Goal: Task Accomplishment & Management: Use online tool/utility

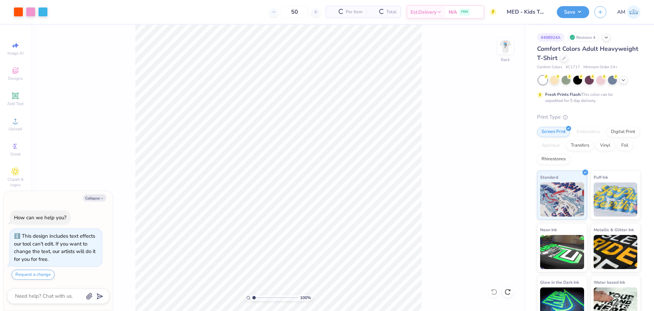
click at [132, 133] on div "100 % Back" at bounding box center [279, 168] width 496 height 286
click at [13, 118] on icon at bounding box center [15, 121] width 8 height 8
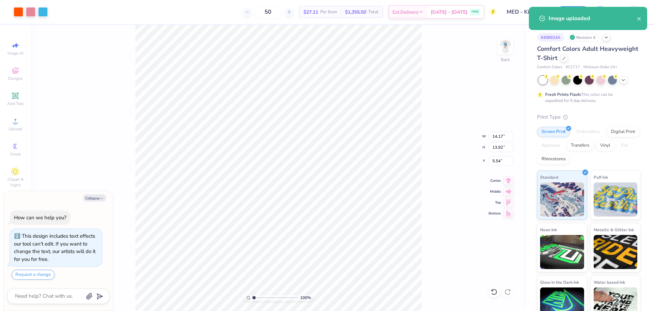
type textarea "x"
type input "10.20"
type input "10.02"
type input "9.44"
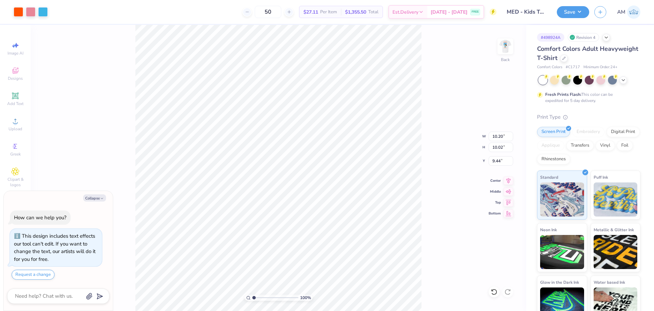
type textarea "x"
type input "9.55"
type textarea "x"
type input "2.79"
type input "2.76"
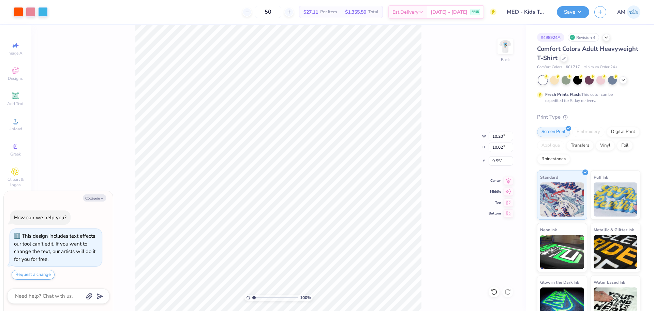
type input "3.10"
type textarea "x"
type input "10.20"
type input "10.02"
type input "9.55"
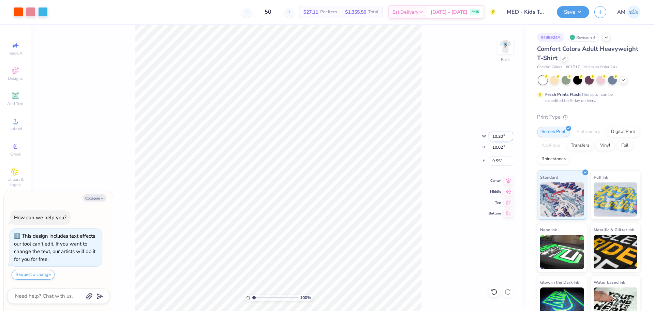
click at [497, 136] on input "10.20" at bounding box center [501, 137] width 25 height 10
type input "3.5"
type textarea "x"
type input "3.50"
type input "3.44"
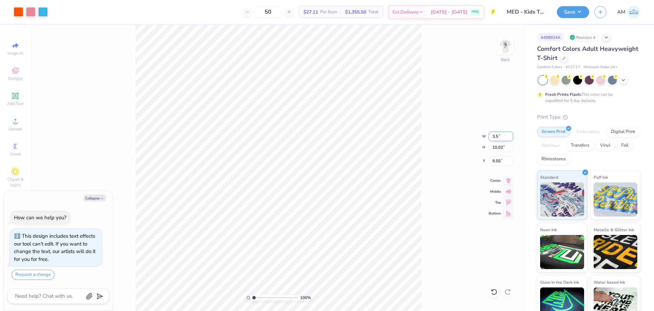
type input "12.84"
type textarea "x"
type input "13.02"
type textarea "x"
type input "2.79"
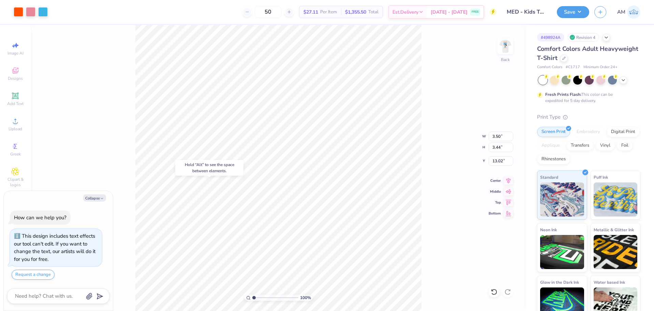
type input "2.76"
type input "3.10"
type textarea "x"
type input "3.50"
type input "3.44"
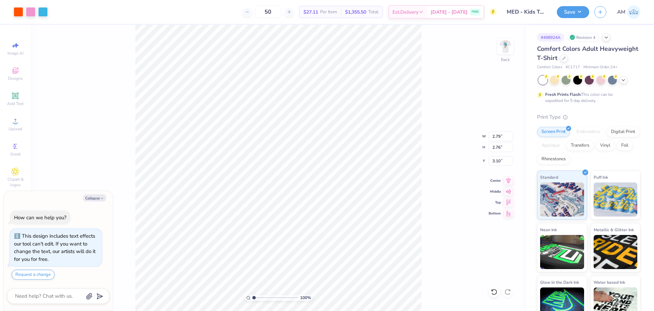
type input "13.02"
click at [497, 163] on div "100 % Back" at bounding box center [279, 168] width 496 height 286
type textarea "x"
click at [492, 160] on input "13.02" at bounding box center [501, 161] width 25 height 10
type input "3.1"
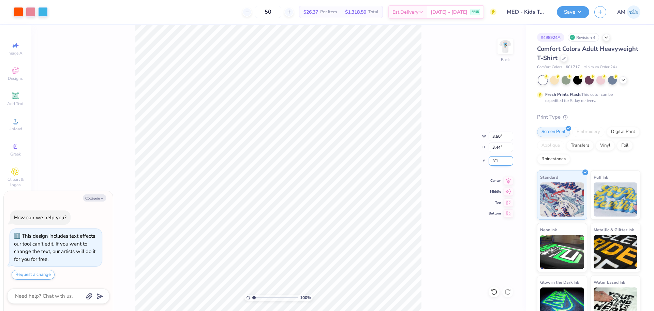
type textarea "x"
type input "3.10"
click at [441, 103] on div "100 % Back W 3.50 3.50 " H 3.44 3.44 " Y 3.10 3.10 " Center Middle Top Bottom" at bounding box center [279, 168] width 496 height 286
click at [505, 47] on img at bounding box center [505, 46] width 27 height 27
click at [156, 20] on div "Art colors 50 $26.37 Per Item $1,318.50 Total Est. Delivery Aug 22 - 25 FREE De…" at bounding box center [327, 155] width 654 height 311
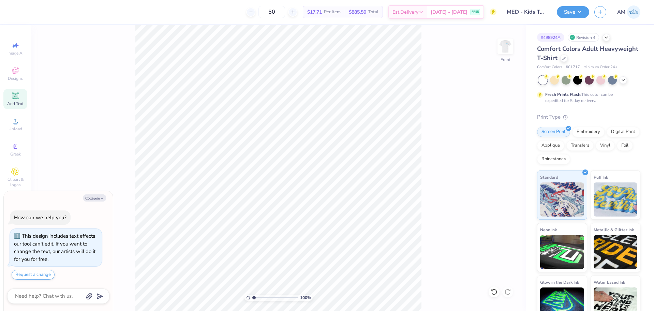
click at [16, 98] on icon at bounding box center [15, 95] width 5 height 5
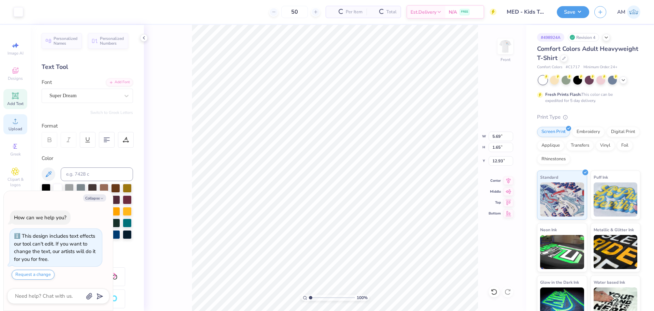
click at [15, 129] on span "Upload" at bounding box center [16, 128] width 14 height 5
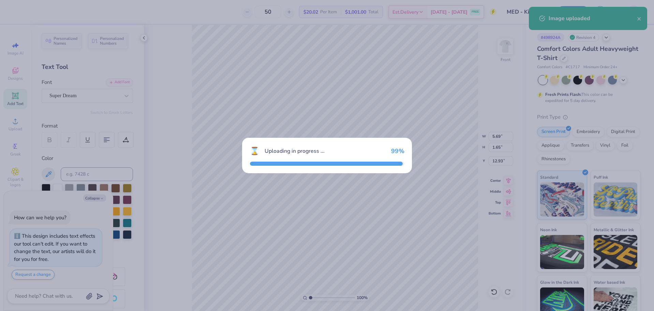
type textarea "x"
type input "10.64"
type input "18.00"
type input "4.75"
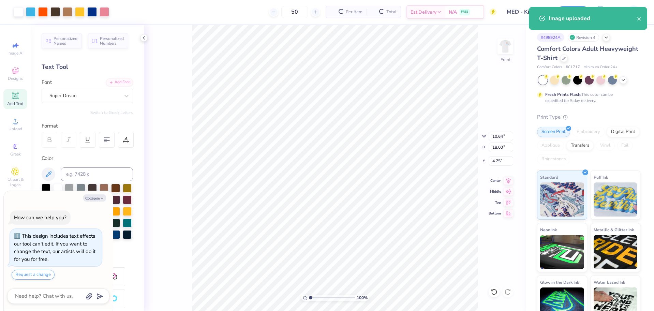
click at [145, 38] on icon at bounding box center [143, 37] width 5 height 5
type textarea "x"
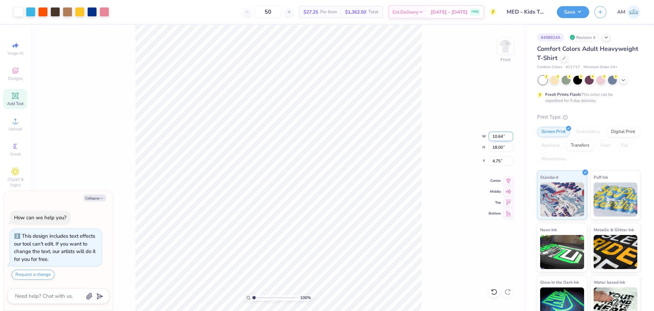
click at [501, 135] on input "10.64" at bounding box center [501, 137] width 25 height 10
type input "8.5"
type textarea "x"
type input "8.50"
type input "14.38"
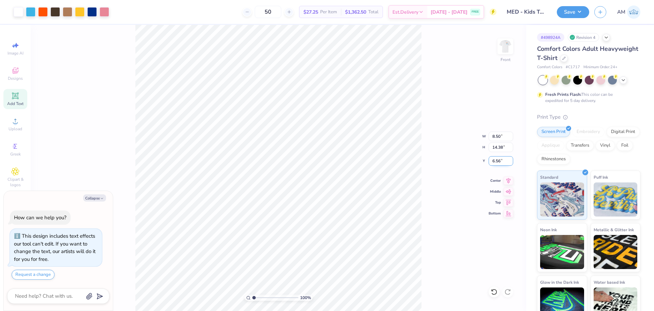
click at [497, 160] on input "6.56" at bounding box center [501, 161] width 25 height 10
type input "3"
type textarea "x"
type input "3.00"
type textarea "x"
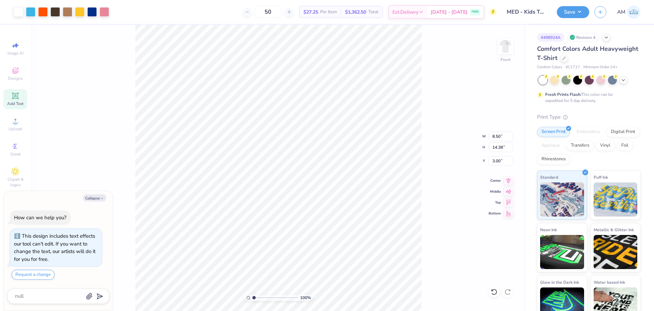
type input "5.69"
type input "1.65"
type input "12.93"
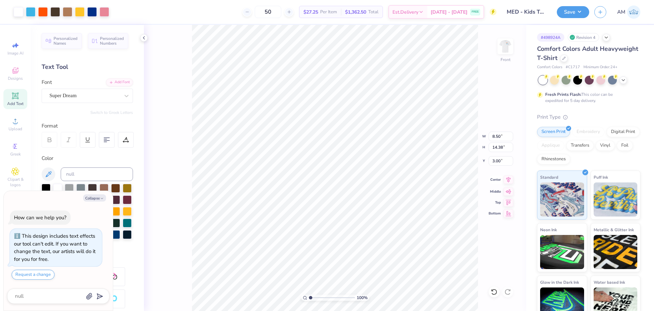
click at [510, 183] on icon at bounding box center [509, 180] width 10 height 8
click at [145, 39] on icon at bounding box center [143, 37] width 5 height 5
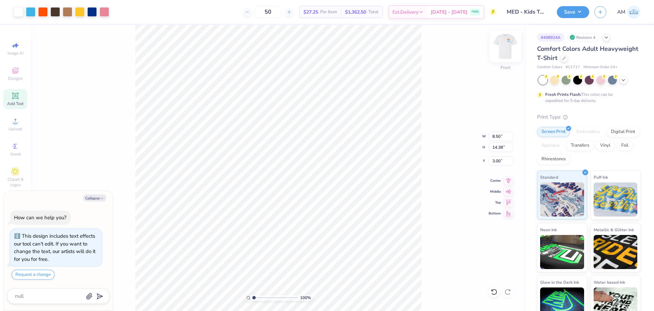
click at [503, 50] on img at bounding box center [505, 46] width 27 height 27
click at [511, 49] on img at bounding box center [505, 46] width 27 height 27
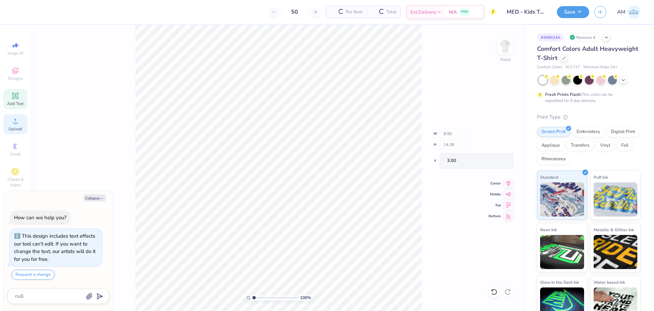
click at [16, 126] on div "Upload" at bounding box center [15, 124] width 24 height 20
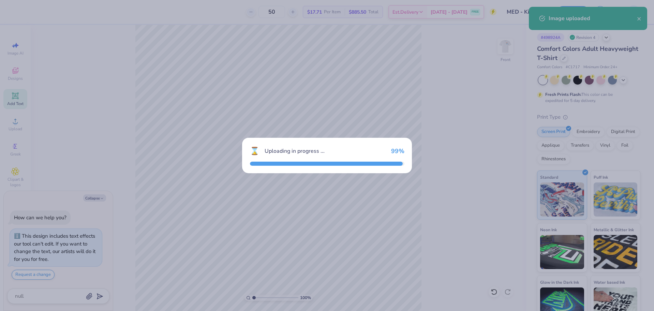
type textarea "x"
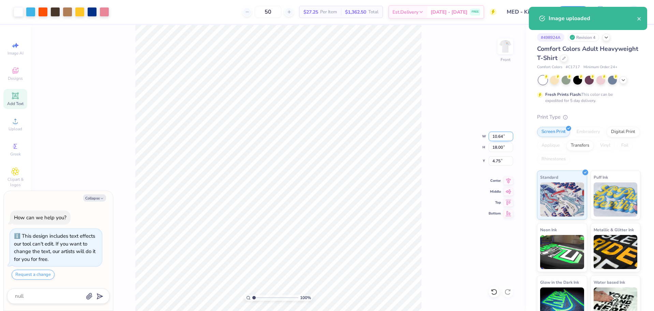
click at [501, 135] on input "10.64" at bounding box center [501, 137] width 25 height 10
type input "8.5"
type textarea "x"
type input "8.50"
type input "14.38"
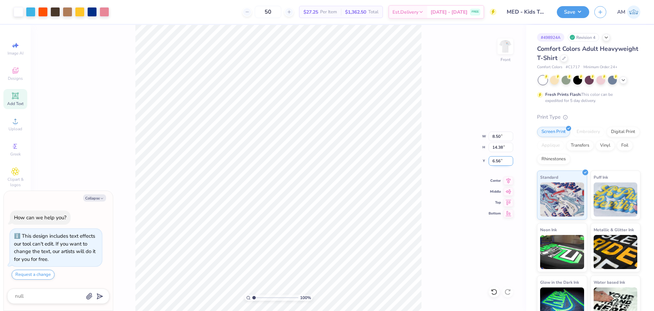
click at [497, 161] on input "6.56" at bounding box center [501, 161] width 25 height 10
type input "3"
type textarea "x"
type input "3.00"
click at [510, 51] on img at bounding box center [505, 46] width 27 height 27
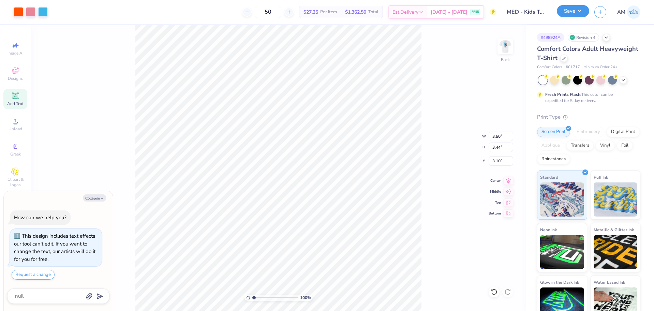
click at [580, 10] on button "Save" at bounding box center [573, 11] width 32 height 12
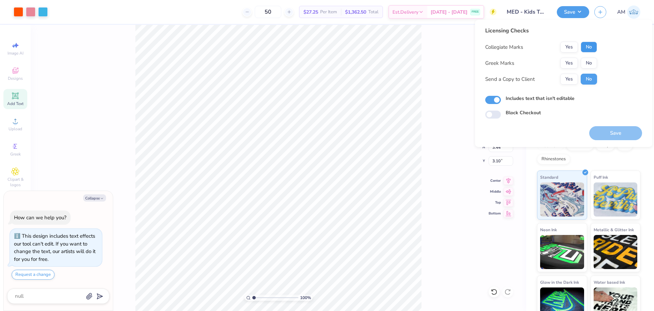
click at [590, 52] on button "No" at bounding box center [589, 47] width 16 height 11
click at [588, 64] on button "No" at bounding box center [589, 63] width 16 height 11
click at [571, 77] on button "Yes" at bounding box center [570, 79] width 18 height 11
click at [608, 141] on div "Licensing Checks Collegiate Marks Yes No Greek Marks Yes No Send a Copy to Clie…" at bounding box center [563, 83] width 177 height 127
click at [609, 136] on button "Save" at bounding box center [616, 133] width 53 height 14
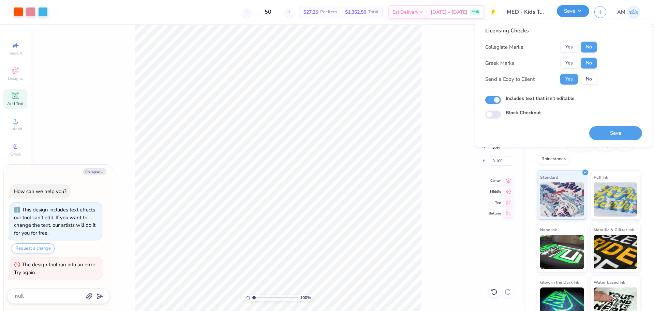
click at [572, 11] on button "Save" at bounding box center [573, 11] width 32 height 12
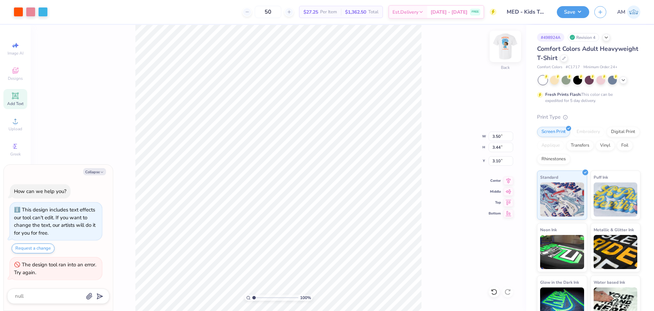
click at [506, 42] on img at bounding box center [505, 46] width 27 height 27
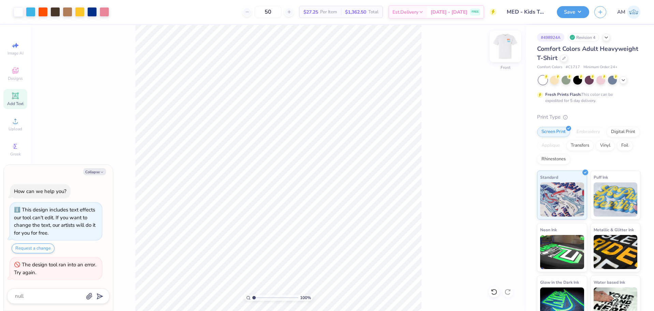
click at [508, 52] on img at bounding box center [505, 46] width 27 height 27
type textarea "x"
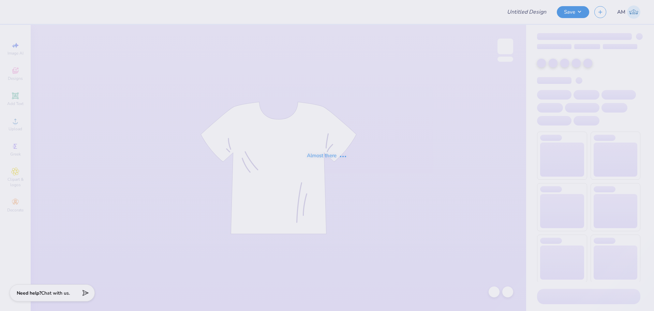
type input "Theta Delta Chi Rush"
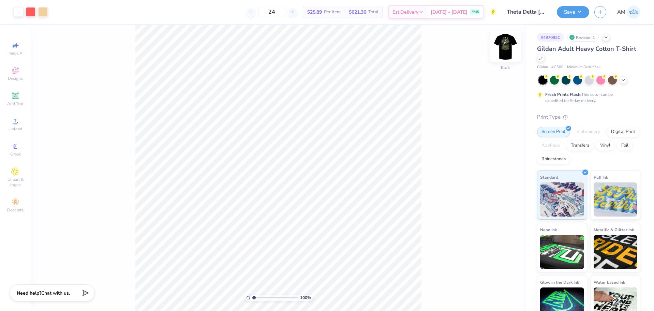
click at [506, 57] on img at bounding box center [505, 46] width 27 height 27
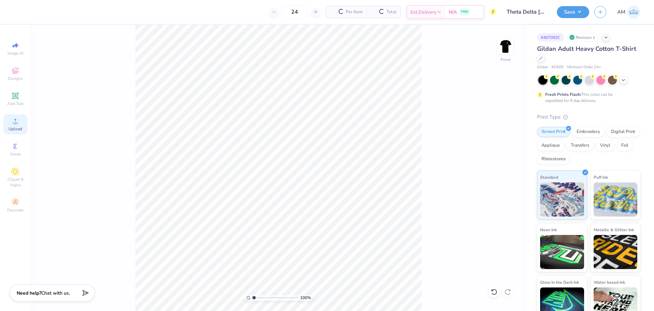
click at [8, 123] on div "Upload" at bounding box center [15, 124] width 24 height 20
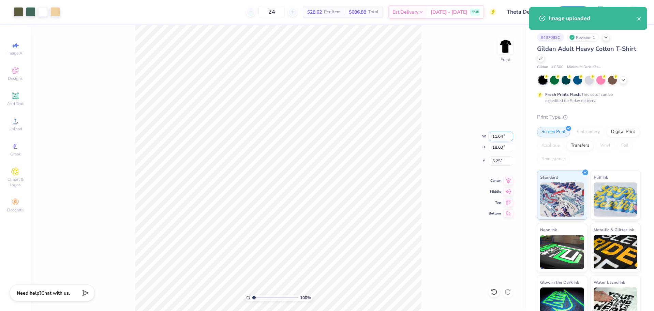
click at [498, 139] on input "11.04" at bounding box center [501, 137] width 25 height 10
type input "9.20"
type input "14.99"
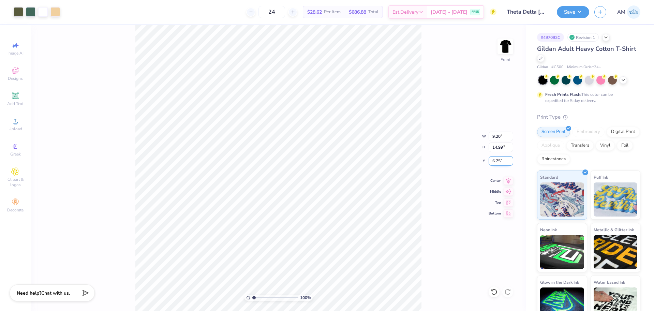
click at [499, 164] on input "6.75" at bounding box center [501, 161] width 25 height 10
type input "3.00"
click at [507, 43] on img at bounding box center [505, 46] width 27 height 27
click at [13, 123] on icon at bounding box center [15, 121] width 5 height 5
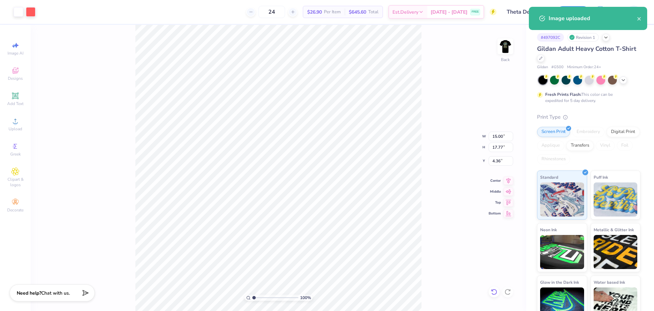
click at [491, 292] on icon at bounding box center [494, 292] width 7 height 7
click at [15, 126] on div "Upload" at bounding box center [15, 124] width 24 height 20
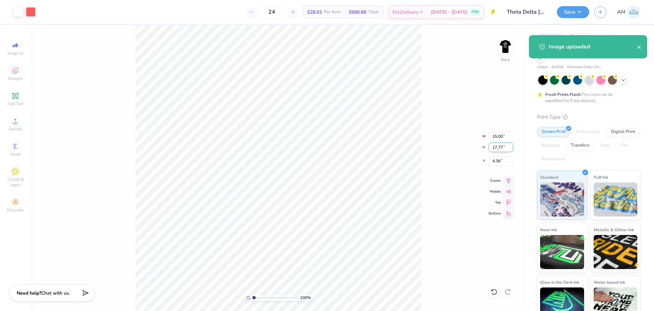
click at [501, 148] on input "17.77" at bounding box center [501, 148] width 25 height 10
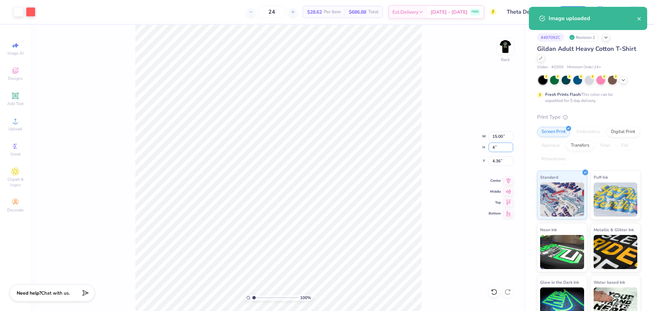
type input "4"
type input "3.38"
type input "4.00"
type input "11.25"
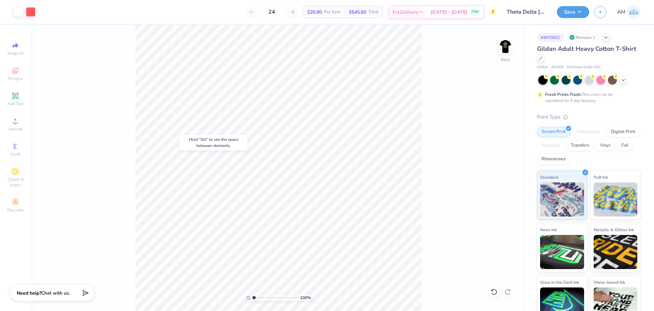
click at [239, 141] on body "Art colors 24 $26.90 Per Item $645.60 Total Est. Delivery Aug 22 - 25 FREE Desi…" at bounding box center [327, 155] width 654 height 311
click at [498, 161] on input "11.25" at bounding box center [501, 161] width 25 height 10
type input "3.00"
click at [504, 50] on img at bounding box center [505, 46] width 27 height 27
click at [506, 49] on img at bounding box center [505, 46] width 27 height 27
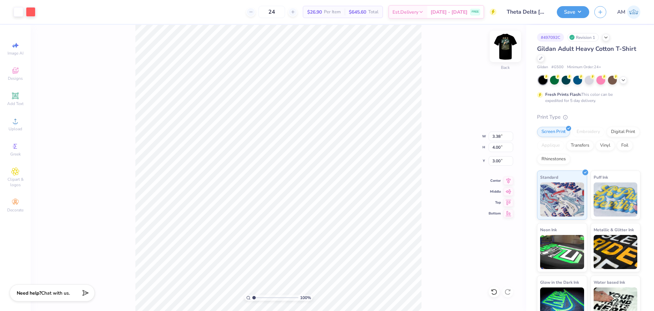
click at [506, 53] on img at bounding box center [505, 46] width 27 height 27
click at [131, 47] on div "100 % Front" at bounding box center [279, 168] width 496 height 286
click at [499, 41] on img at bounding box center [505, 46] width 27 height 27
click at [573, 15] on button "Save" at bounding box center [573, 11] width 32 height 12
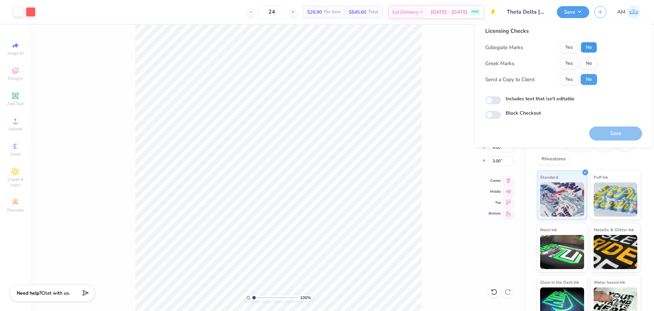
click at [591, 52] on button "No" at bounding box center [589, 47] width 16 height 11
click at [590, 60] on button "No" at bounding box center [589, 63] width 16 height 11
click at [575, 75] on button "Yes" at bounding box center [570, 79] width 18 height 11
click at [495, 100] on input "Includes text that isn't editable" at bounding box center [493, 100] width 16 height 8
checkbox input "true"
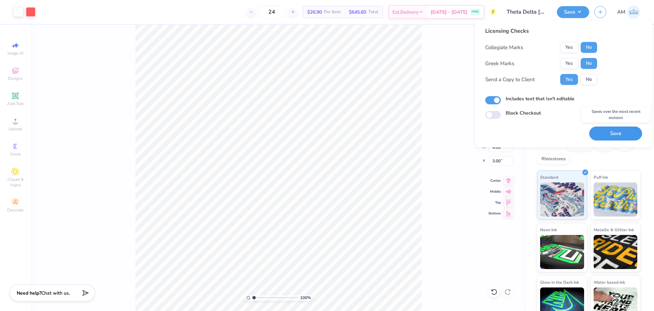
click at [608, 133] on button "Save" at bounding box center [616, 134] width 53 height 14
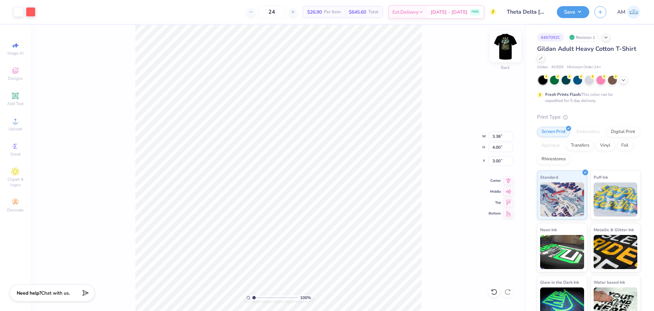
click at [505, 48] on img at bounding box center [505, 46] width 27 height 27
drag, startPoint x: 503, startPoint y: 148, endPoint x: 486, endPoint y: 148, distance: 16.4
click at [486, 148] on div "100 % Front W 9.20 9.20 " H 14.99 14.99 " Y 3.00 3.00 " Center Middle Top Bottom" at bounding box center [279, 168] width 496 height 286
click at [496, 147] on input "14.99" at bounding box center [501, 148] width 25 height 10
type input "15.00"
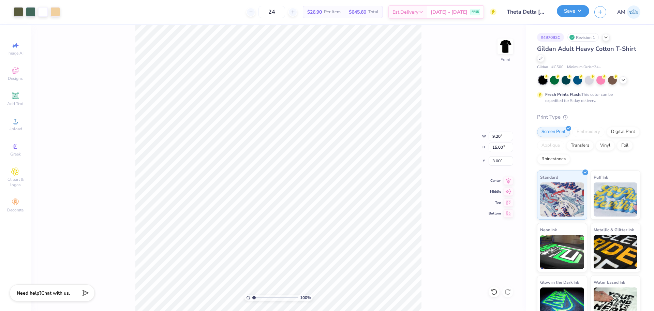
click at [568, 12] on button "Save" at bounding box center [573, 11] width 32 height 12
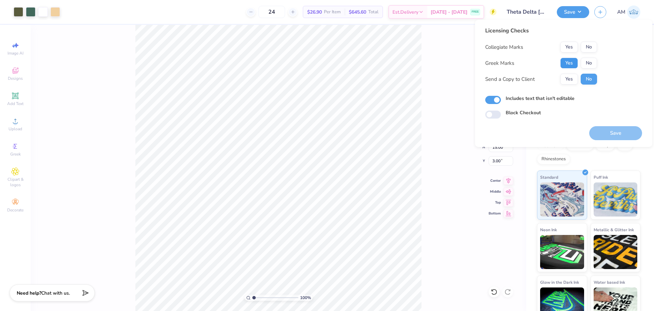
click at [574, 65] on button "Yes" at bounding box center [570, 63] width 18 height 11
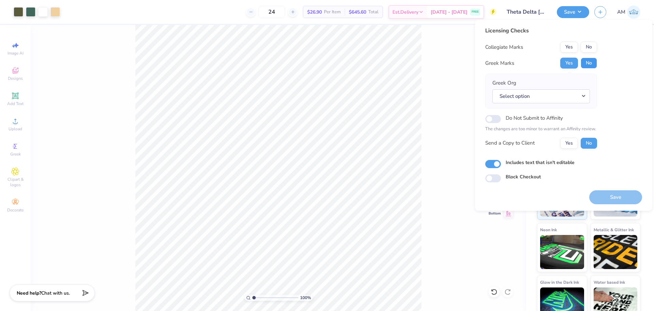
click at [585, 60] on button "No" at bounding box center [589, 63] width 16 height 11
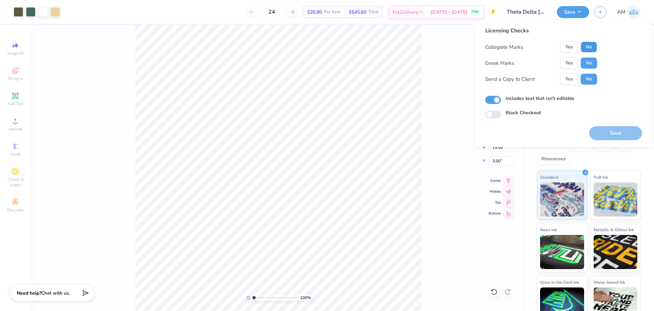
click at [589, 48] on button "No" at bounding box center [589, 47] width 16 height 11
click at [569, 77] on button "Yes" at bounding box center [570, 79] width 18 height 11
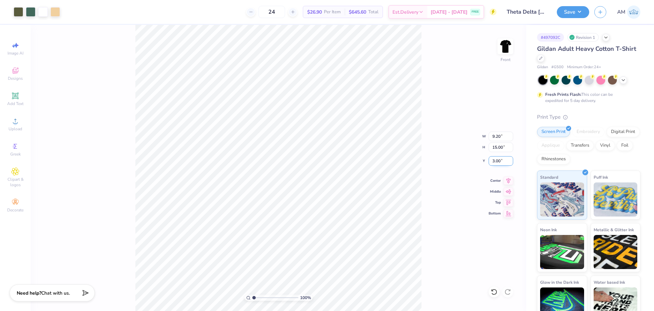
click at [491, 160] on input "3.00" at bounding box center [501, 161] width 25 height 10
type input "3.00"
click at [423, 130] on div "100 % Front W 9.20 9.20 " H 15.00 15.00 " Y 3.00 3.00 " Center Middle Top Bottom" at bounding box center [279, 168] width 496 height 286
click at [566, 16] on button "Save" at bounding box center [573, 11] width 32 height 12
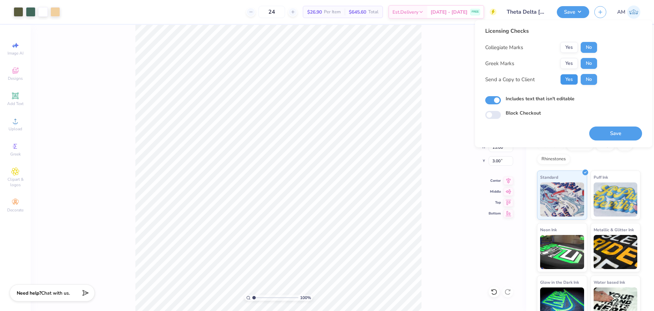
click at [572, 79] on button "Yes" at bounding box center [570, 79] width 18 height 11
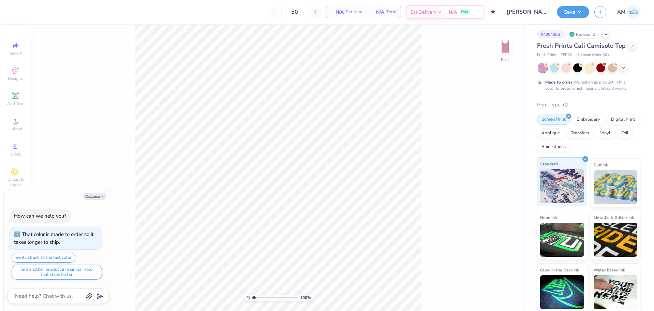
scroll to position [4, 0]
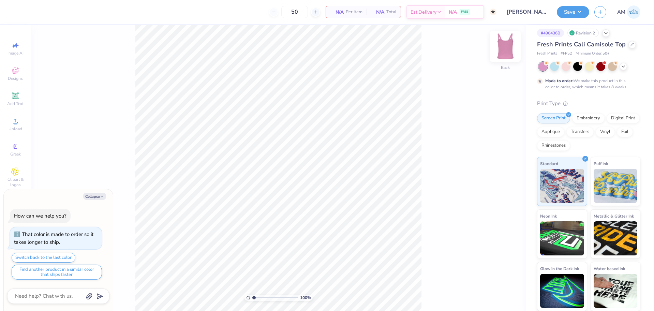
click at [502, 50] on img at bounding box center [505, 46] width 27 height 27
click at [603, 31] on div at bounding box center [606, 33] width 8 height 8
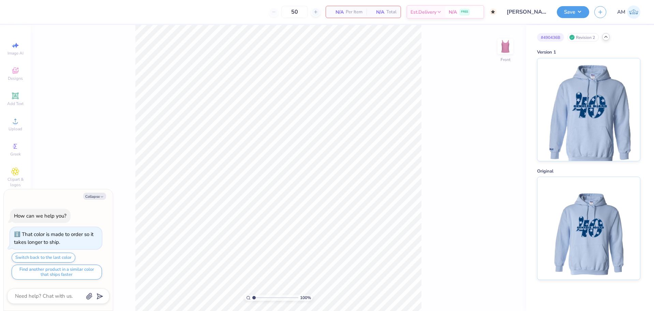
click at [604, 39] on icon at bounding box center [605, 36] width 5 height 5
type textarea "x"
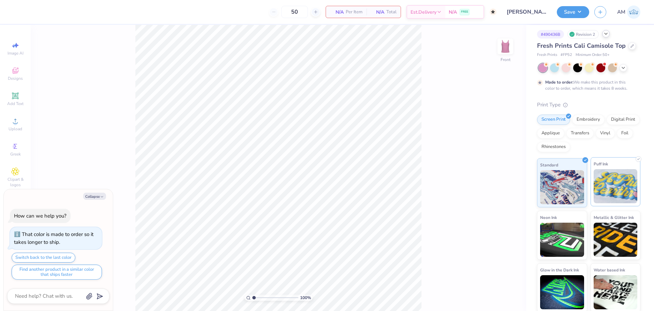
scroll to position [4, 0]
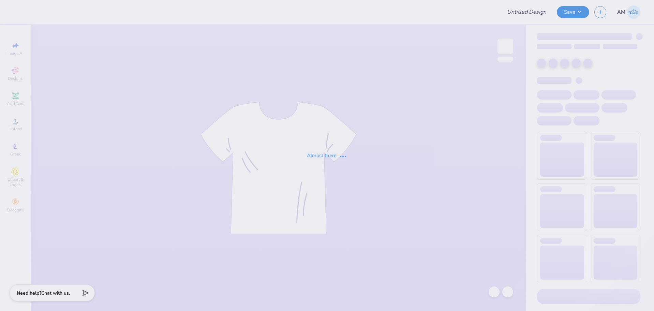
type input "MED - Kids Tech University (philo)"
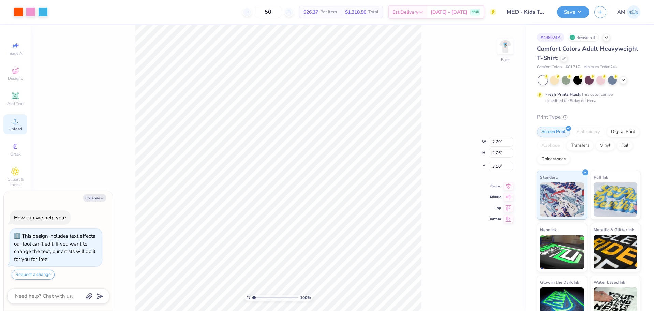
click at [11, 122] on icon at bounding box center [15, 121] width 8 height 8
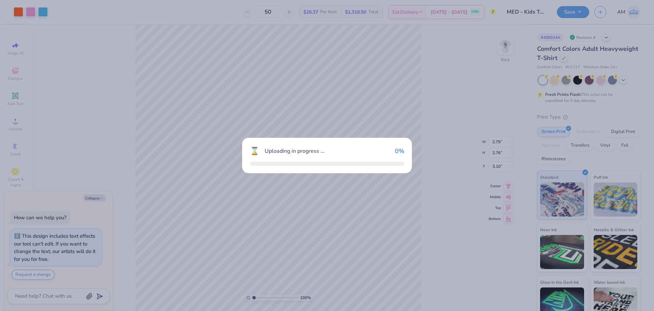
type textarea "x"
type input "14.17"
type input "13.92"
type input "5.54"
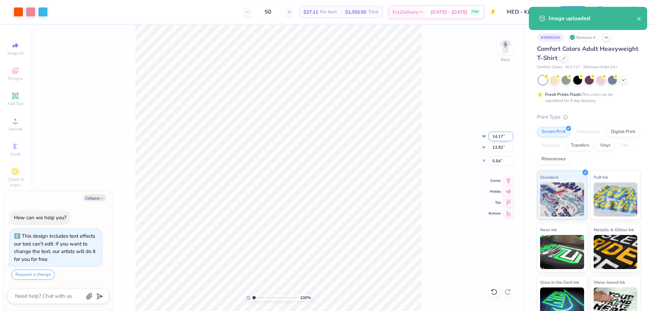
click at [494, 135] on input "14.17" at bounding box center [501, 137] width 25 height 10
type input "3.5"
type textarea "x"
type input "3.50"
type input "3.44"
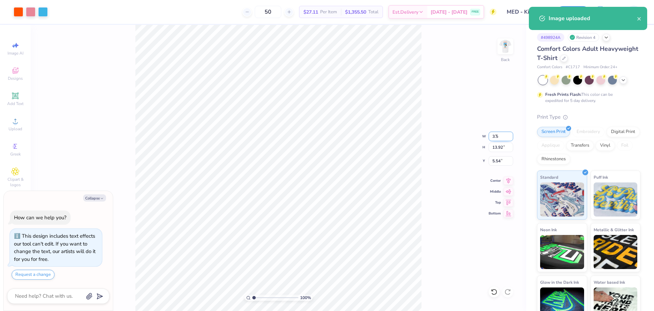
type input "10.78"
click at [495, 157] on input "10.78" at bounding box center [501, 161] width 25 height 10
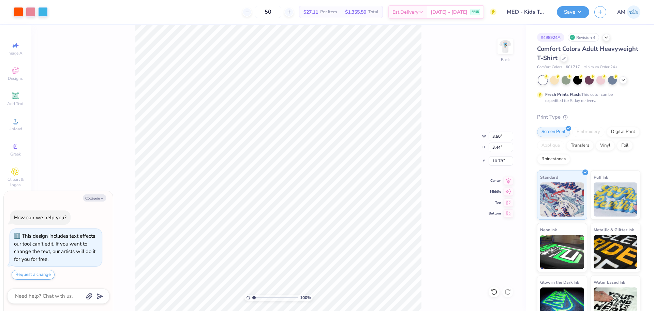
type textarea "x"
type input "11.04"
type textarea "x"
type input "2.79"
type input "2.76"
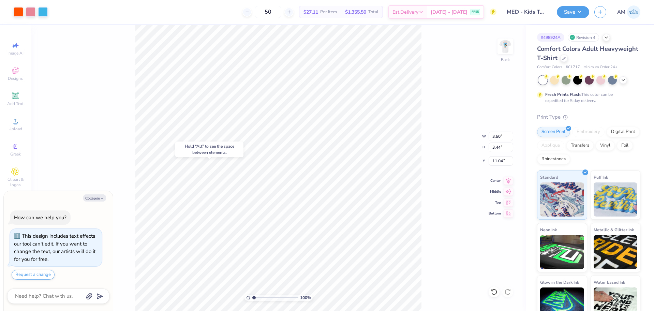
type input "3.10"
type textarea "x"
click at [497, 159] on input "11.04" at bounding box center [501, 161] width 25 height 10
type input "3.1"
type textarea "x"
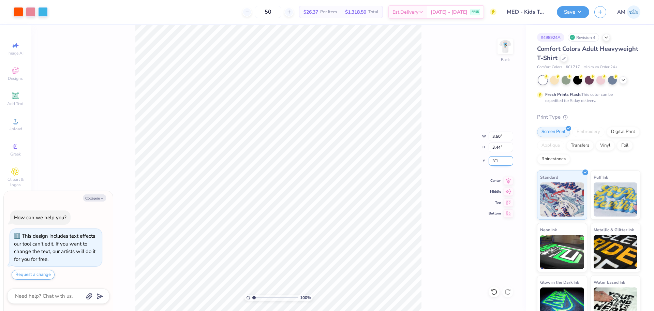
type input "3.10"
click at [502, 52] on img at bounding box center [506, 47] width 14 height 14
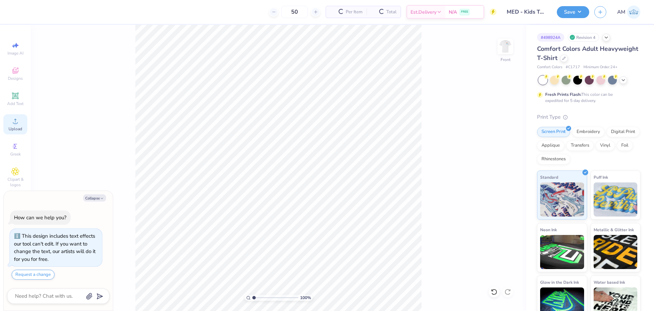
click at [9, 125] on div "Upload" at bounding box center [15, 124] width 24 height 20
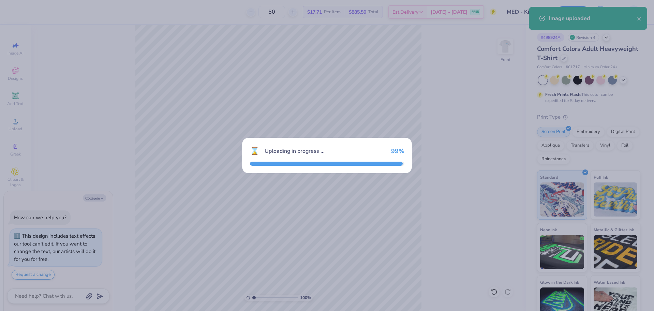
type textarea "x"
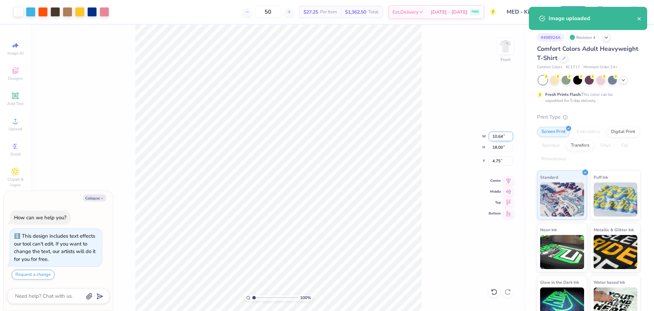
click at [498, 136] on input "10.64" at bounding box center [501, 137] width 25 height 10
type input "8"
type input ".5"
type textarea "x"
type input "0.50"
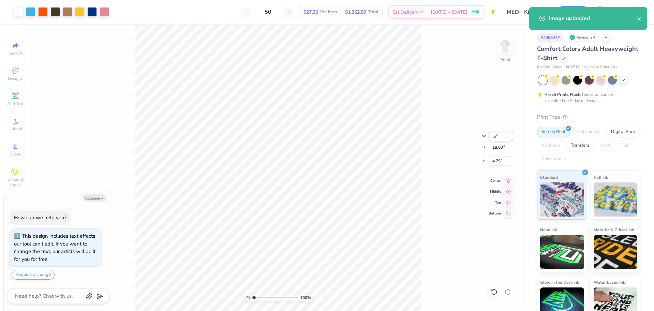
type input "0.85"
type input "13.33"
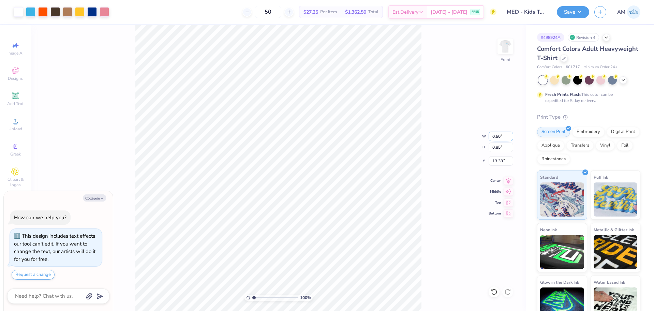
click at [499, 136] on input "0.50" at bounding box center [501, 137] width 25 height 10
type input "8.5"
type textarea "x"
type input "8.50"
type input "14.38"
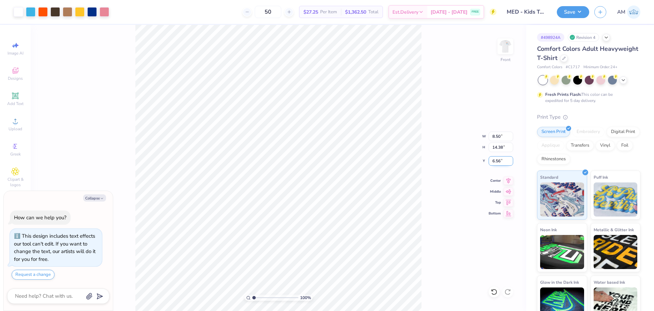
click at [496, 163] on input "6.56" at bounding box center [501, 161] width 25 height 10
type input "3"
type textarea "x"
type input "3.00"
click at [510, 179] on icon at bounding box center [509, 180] width 10 height 8
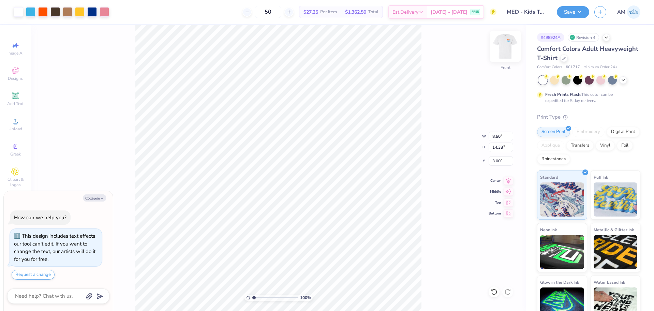
click at [504, 49] on img at bounding box center [505, 46] width 27 height 27
type textarea "x"
type input "3.00"
click at [448, 109] on div "100 % Back W 3.50 3.50 " H 3.44 3.44 " Y 3.00 3.00 " Center Middle Top Bottom" at bounding box center [279, 168] width 496 height 286
click at [500, 41] on img at bounding box center [505, 46] width 27 height 27
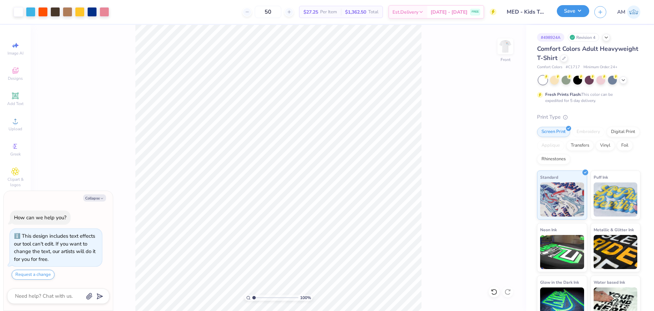
click at [576, 11] on button "Save" at bounding box center [573, 11] width 32 height 12
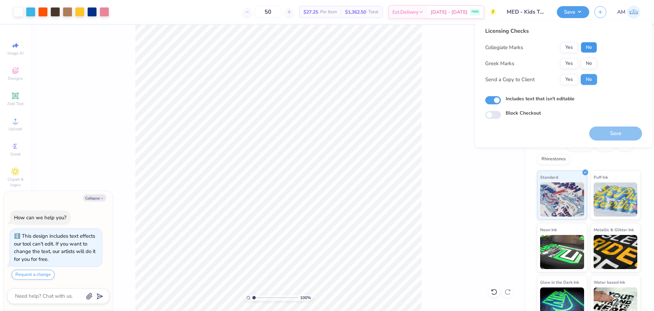
click at [587, 46] on button "No" at bounding box center [589, 47] width 16 height 11
click at [586, 63] on button "No" at bounding box center [589, 63] width 16 height 11
click at [569, 81] on button "Yes" at bounding box center [570, 79] width 18 height 11
click at [607, 135] on button "Save" at bounding box center [616, 134] width 53 height 14
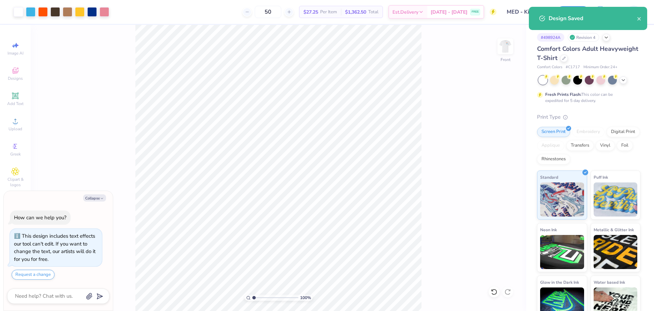
click at [428, 109] on div "100 % Front" at bounding box center [279, 168] width 496 height 286
click at [148, 16] on div "Art colors 50 $27.25 Per Item $1,362.50 Total Est. Delivery Aug 22 - 25 FREE De…" at bounding box center [327, 155] width 654 height 311
type textarea "x"
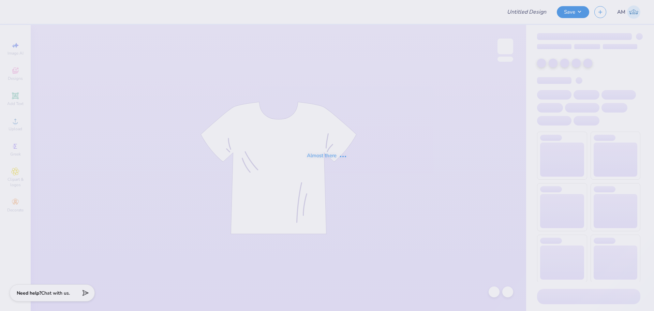
type input "Theta Delta [PERSON_NAME]"
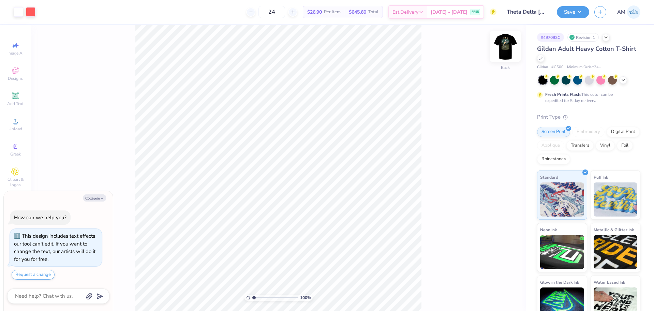
click at [499, 44] on img at bounding box center [505, 46] width 27 height 27
click at [193, 17] on div "Art colors 24 $26.90 Per Item $645.60 Total Est. Delivery [DATE] - [DATE] FREE …" at bounding box center [327, 155] width 654 height 311
drag, startPoint x: 503, startPoint y: 152, endPoint x: 465, endPoint y: 151, distance: 37.9
click at [465, 151] on div "100 % Front W 9.20 9.20 " H 14.99 14.99 " Y 3.00 3.00 " Center Middle Top Bottom" at bounding box center [279, 168] width 496 height 286
type textarea "x"
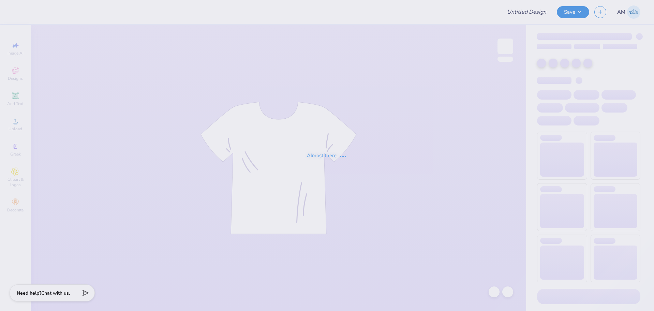
type input "Theta Delta [PERSON_NAME]"
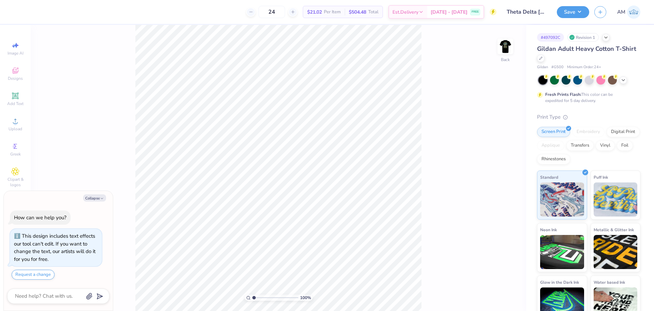
click at [500, 53] on img at bounding box center [506, 47] width 14 height 14
type textarea "x"
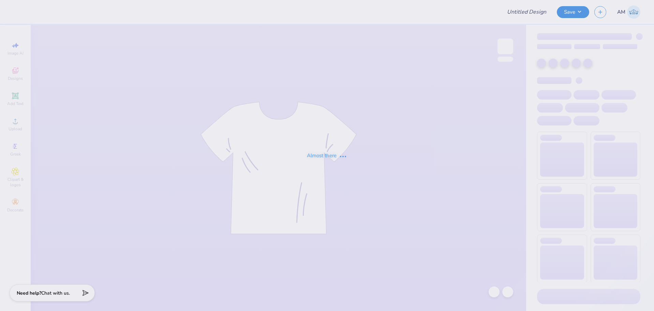
type input "[PERSON_NAME]?"
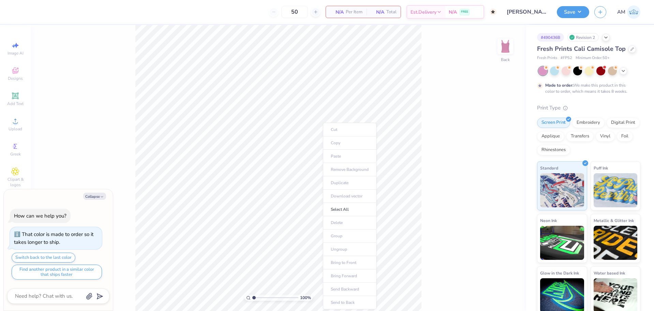
click at [455, 184] on div "100 % Back" at bounding box center [279, 168] width 496 height 286
click at [95, 195] on button "Collapse" at bounding box center [94, 196] width 23 height 7
type textarea "x"
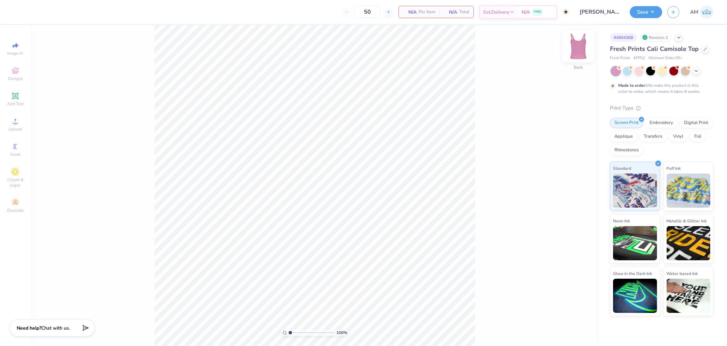
click at [579, 48] on img at bounding box center [578, 46] width 27 height 27
